Goal: Information Seeking & Learning: Find specific fact

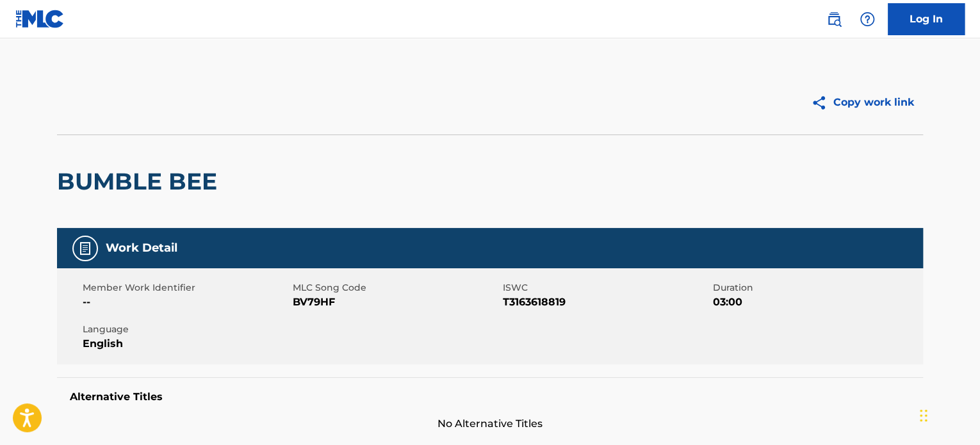
drag, startPoint x: 835, startPoint y: 13, endPoint x: 833, endPoint y: 33, distance: 19.4
click at [835, 13] on img at bounding box center [833, 19] width 15 height 15
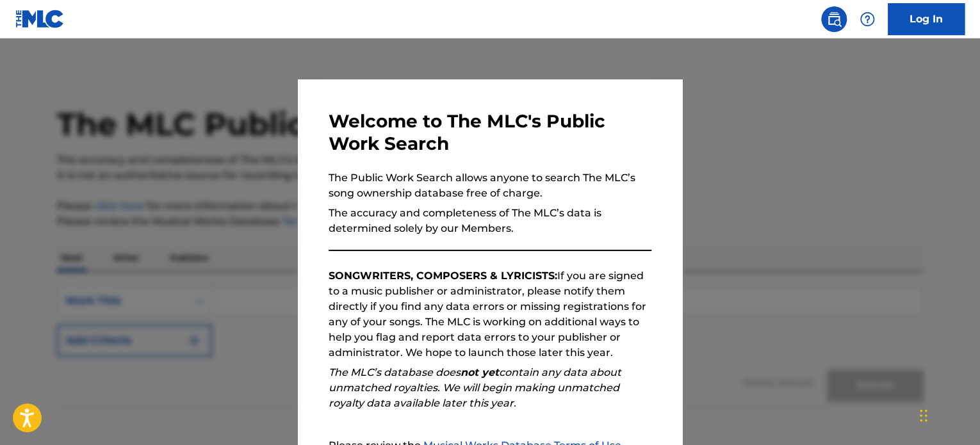
click at [830, 83] on div at bounding box center [490, 260] width 980 height 445
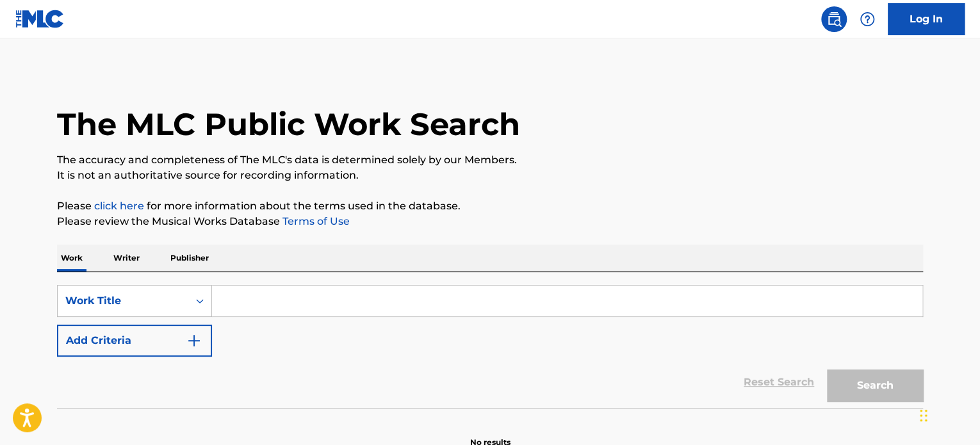
click at [252, 297] on input "Search Form" at bounding box center [567, 301] width 710 height 31
paste input "QUE PASARA MANANA"
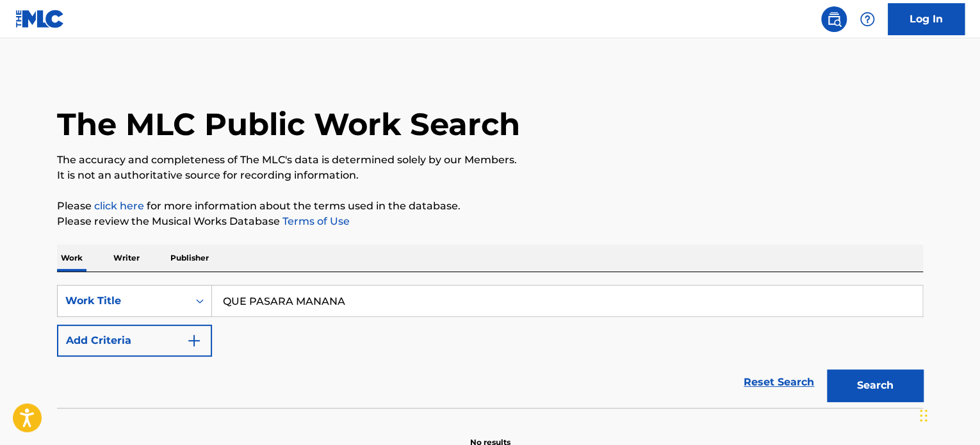
type input "QUE PASARA MANANA"
click at [144, 343] on button "Add Criteria" at bounding box center [134, 341] width 155 height 32
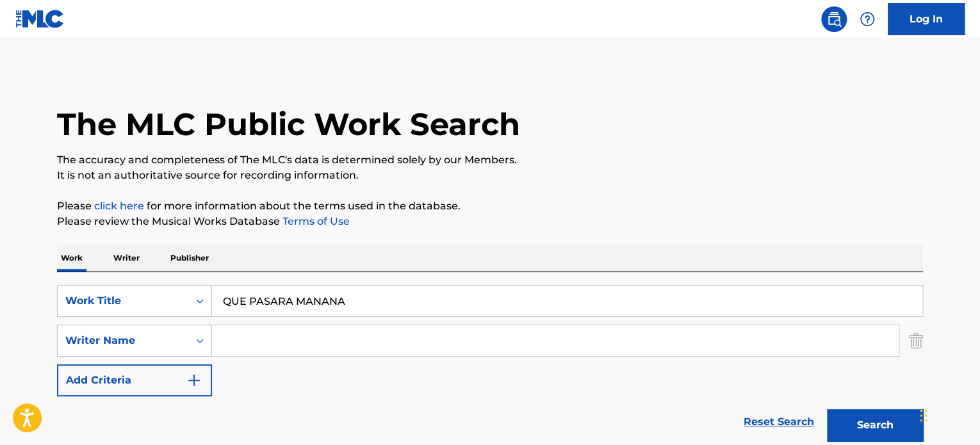
click at [354, 340] on input "Search Form" at bounding box center [555, 340] width 687 height 31
paste input "[PERSON_NAME]"
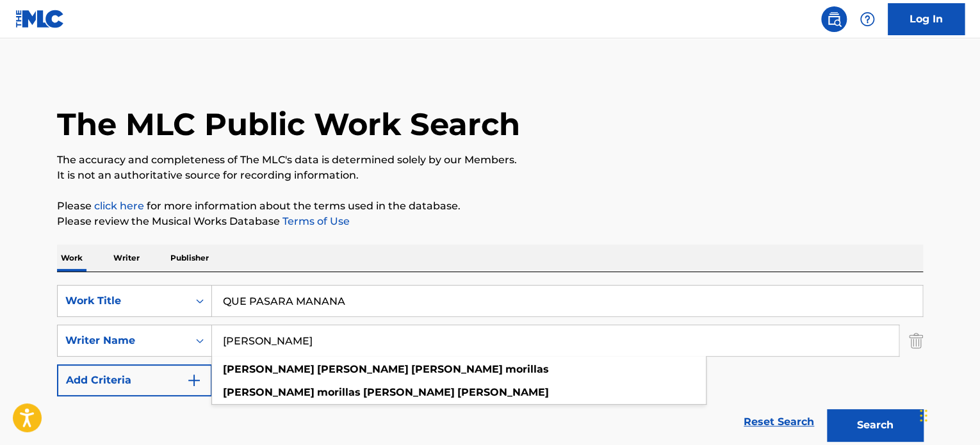
type input "[PERSON_NAME]"
click at [870, 416] on button "Search" at bounding box center [875, 425] width 96 height 32
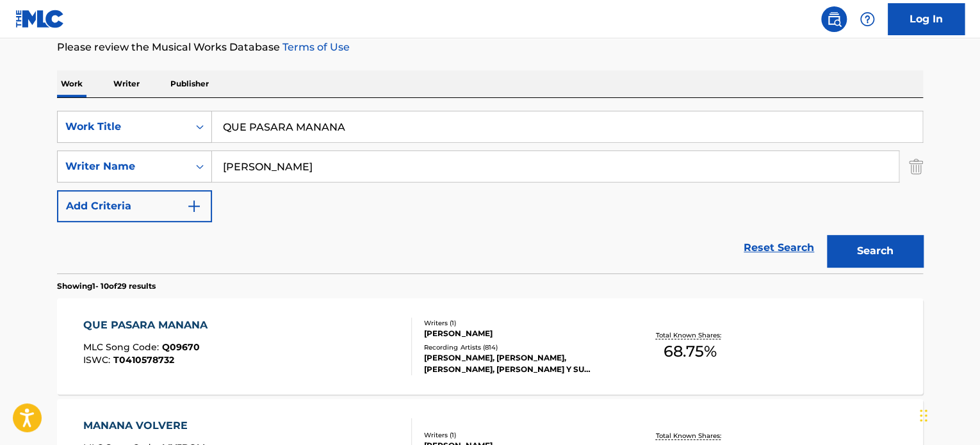
scroll to position [192, 0]
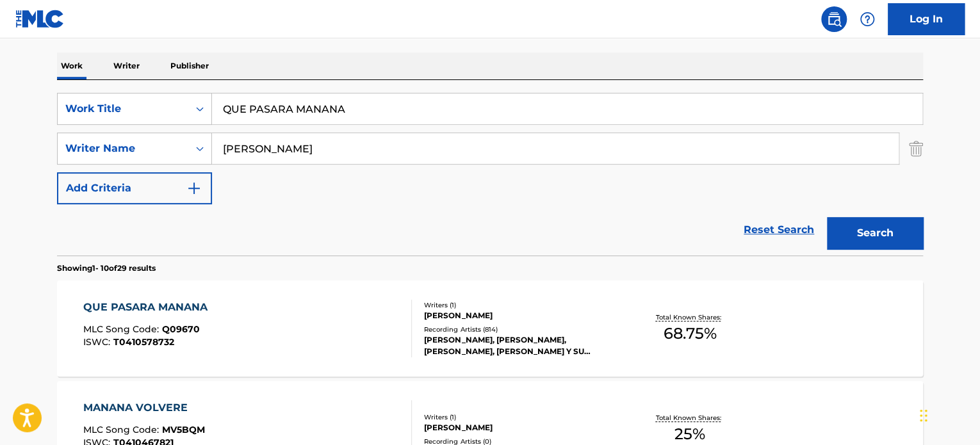
click at [348, 339] on div "QUE PASARA MANANA MLC Song Code : Q09670 ISWC : T0410578732" at bounding box center [247, 329] width 329 height 58
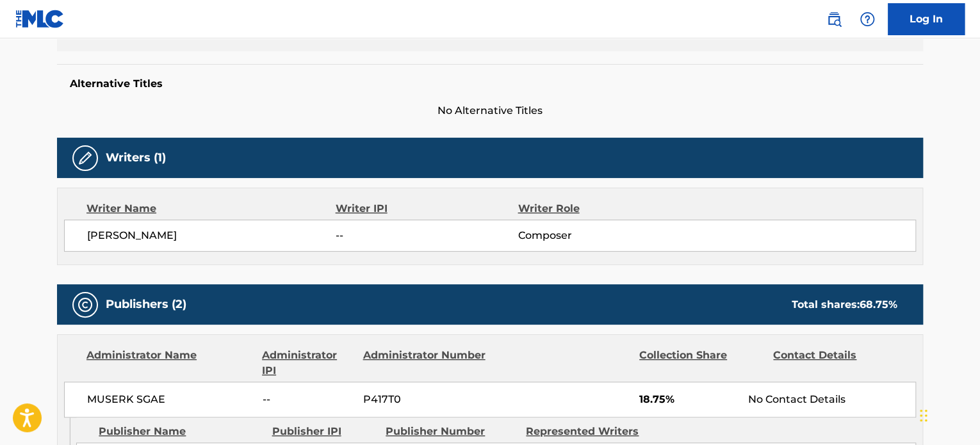
scroll to position [282, 0]
